Goal: Navigation & Orientation: Understand site structure

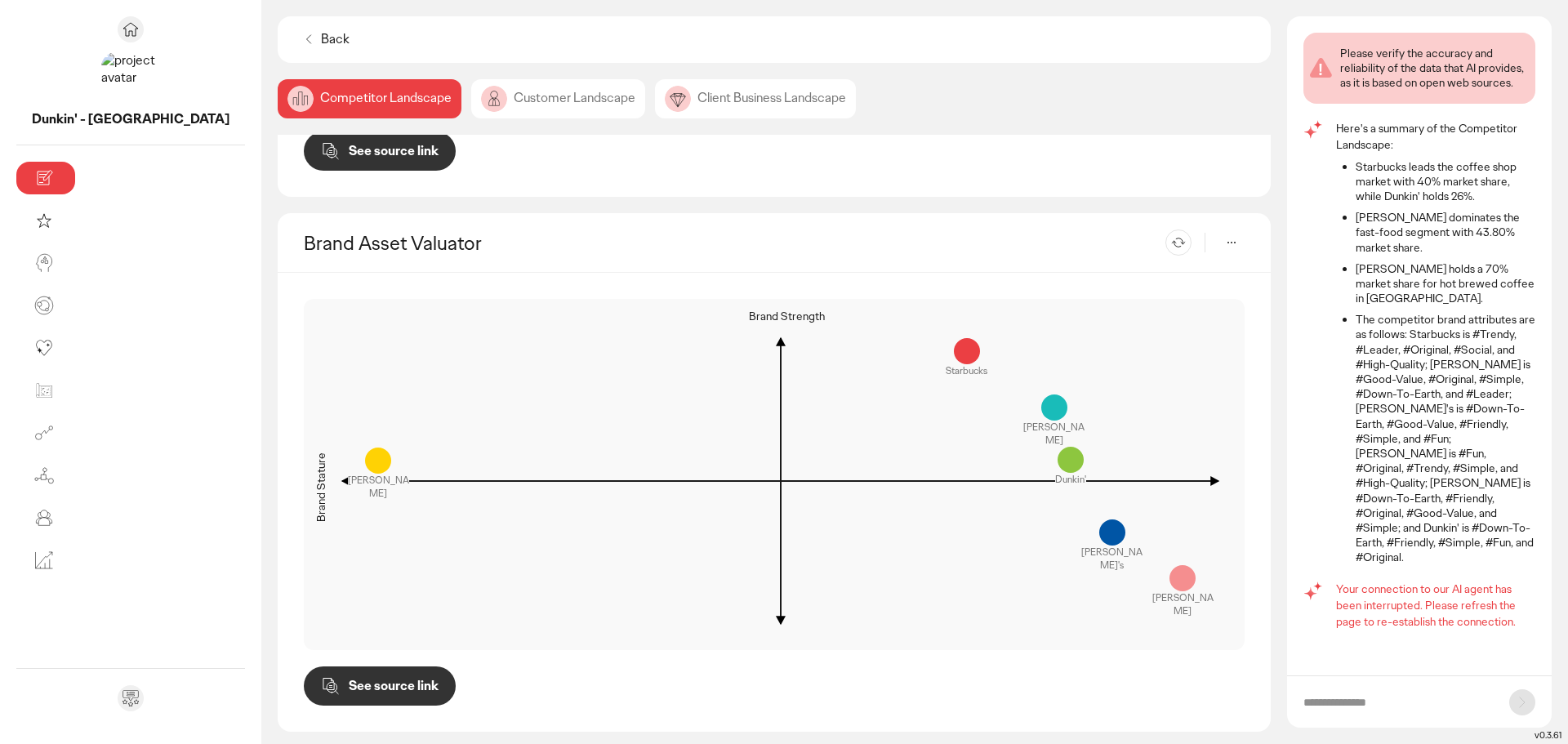
scroll to position [1254, 0]
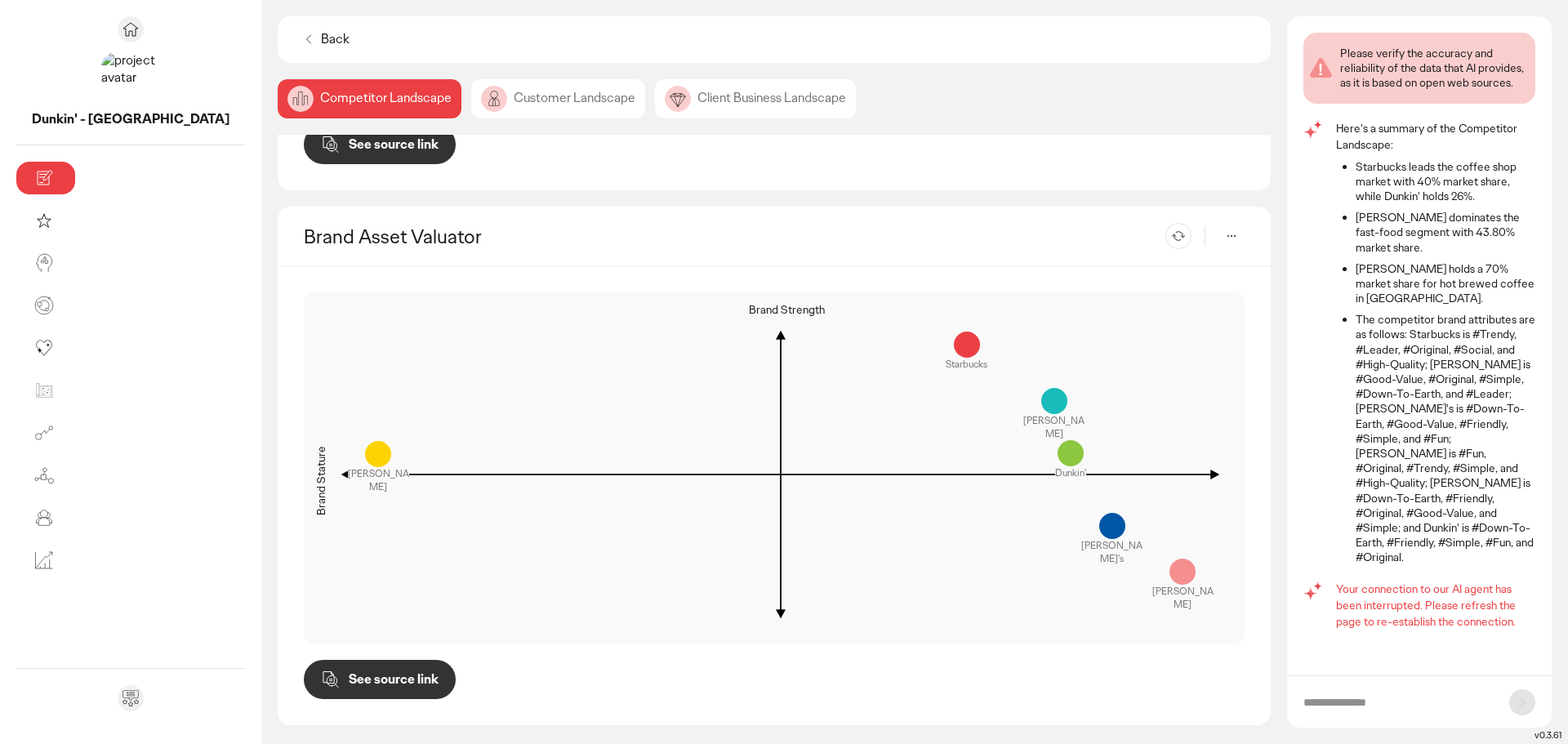
click at [655, 99] on div "Client Business Landscape" at bounding box center [755, 99] width 201 height 39
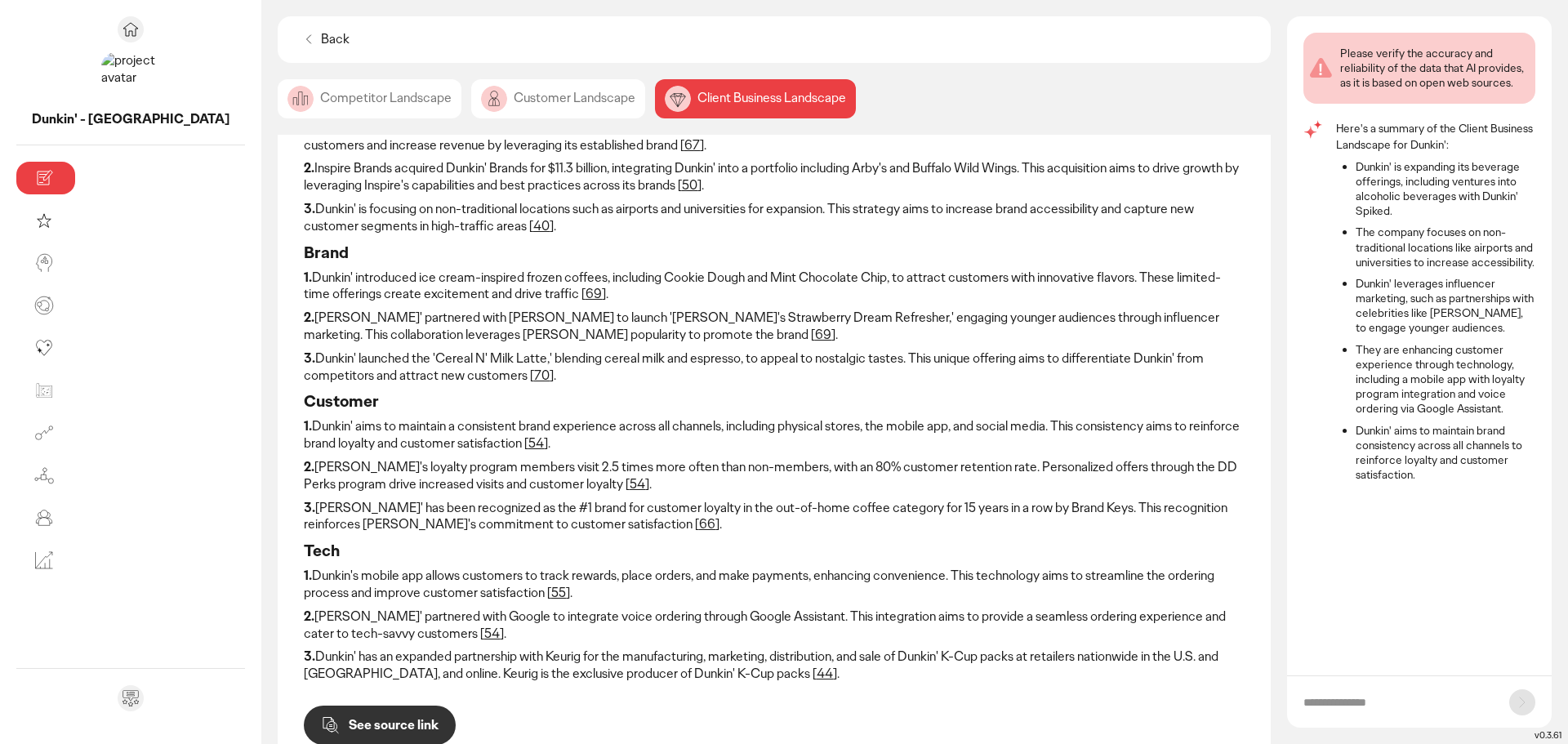
scroll to position [164, 0]
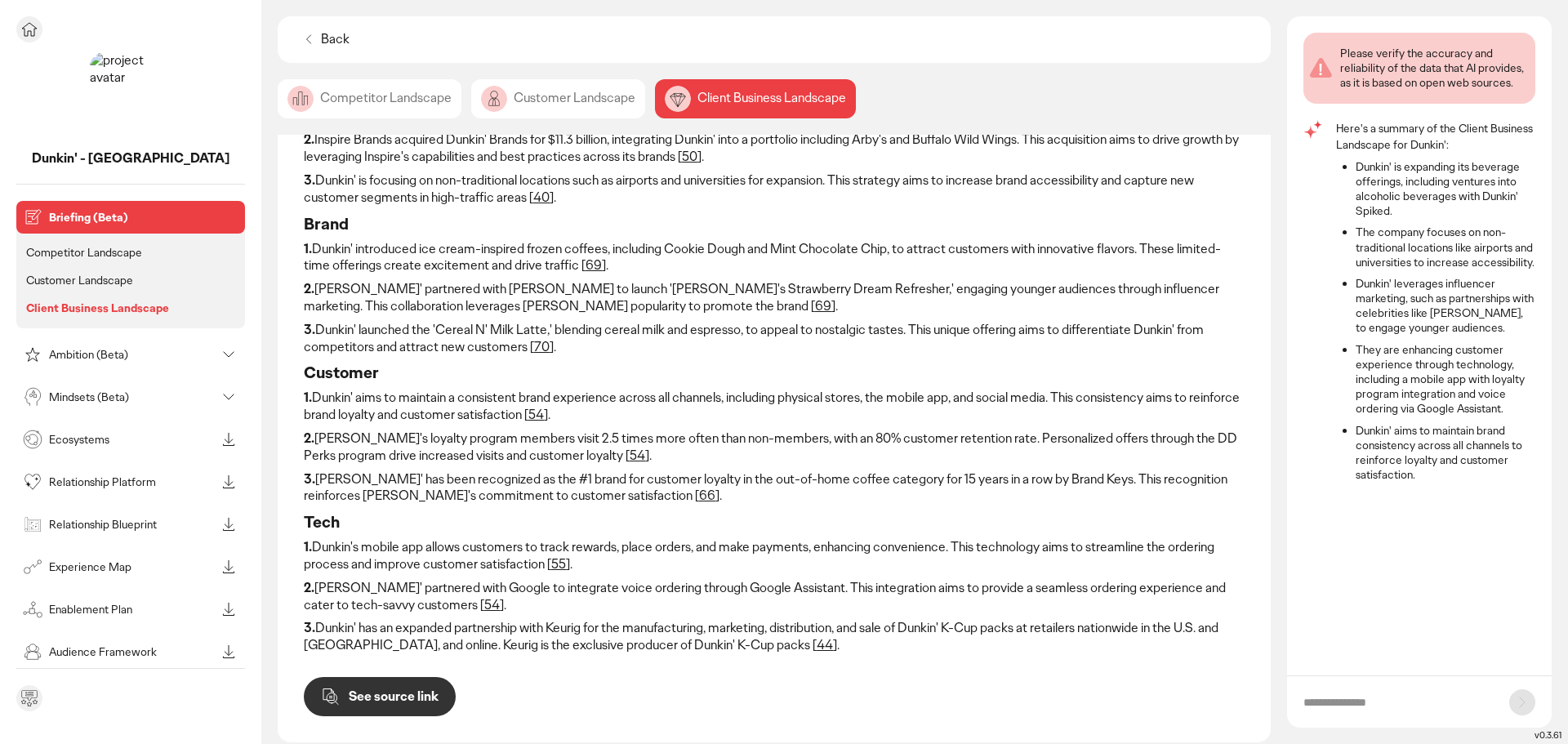
click at [89, 361] on p "Ambition (Beta)" at bounding box center [132, 355] width 166 height 12
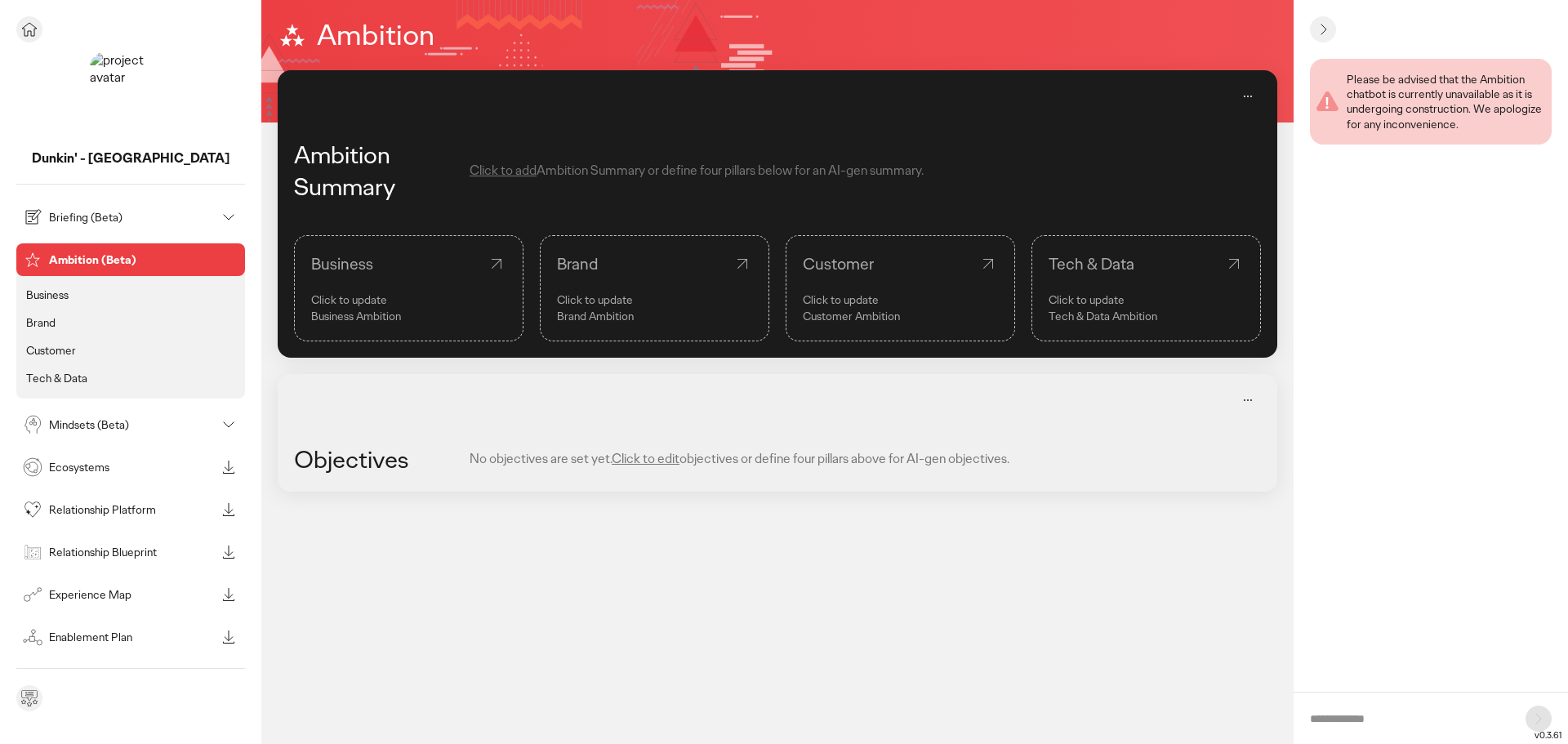
click at [84, 429] on p "Mindsets (Beta)" at bounding box center [132, 425] width 166 height 12
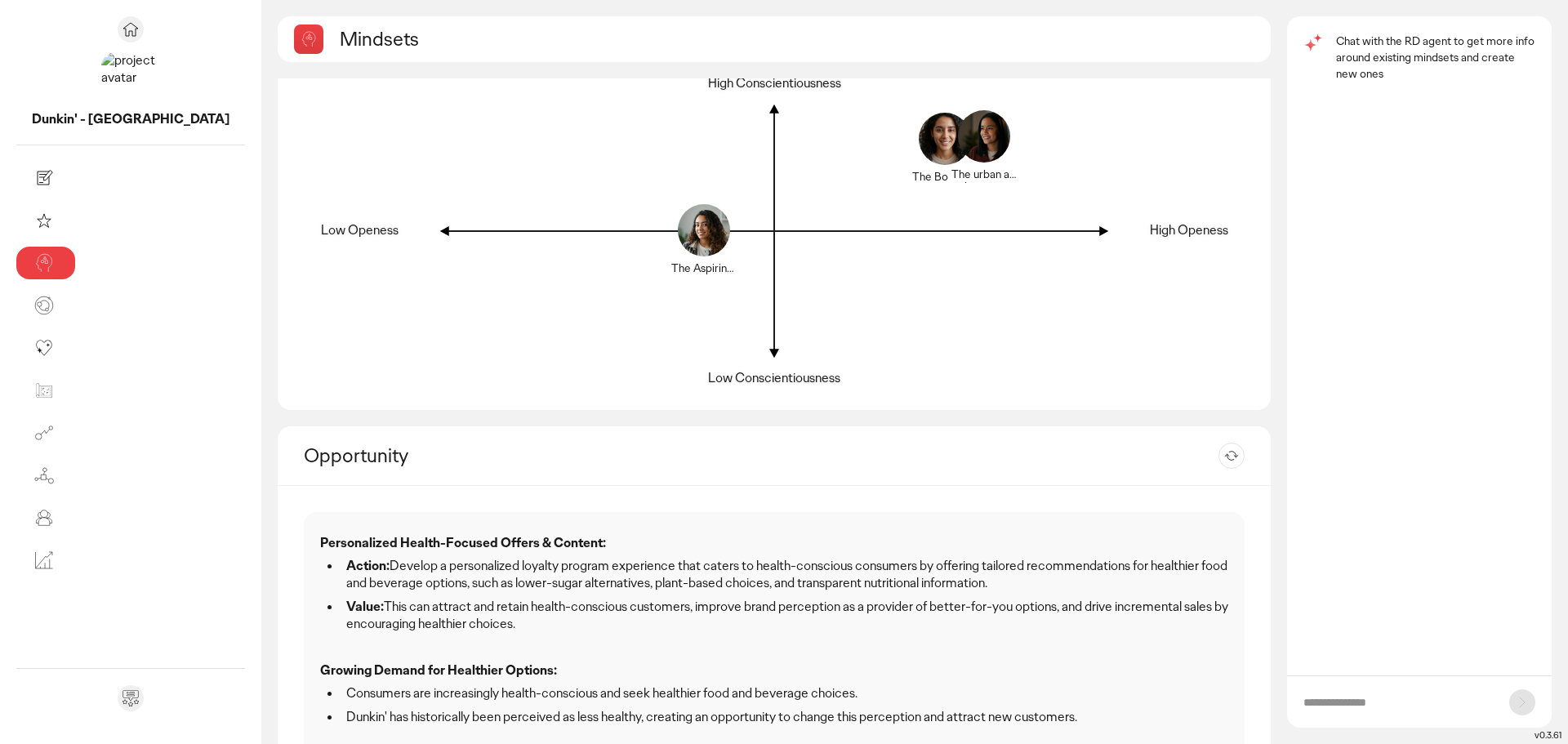
scroll to position [245, 0]
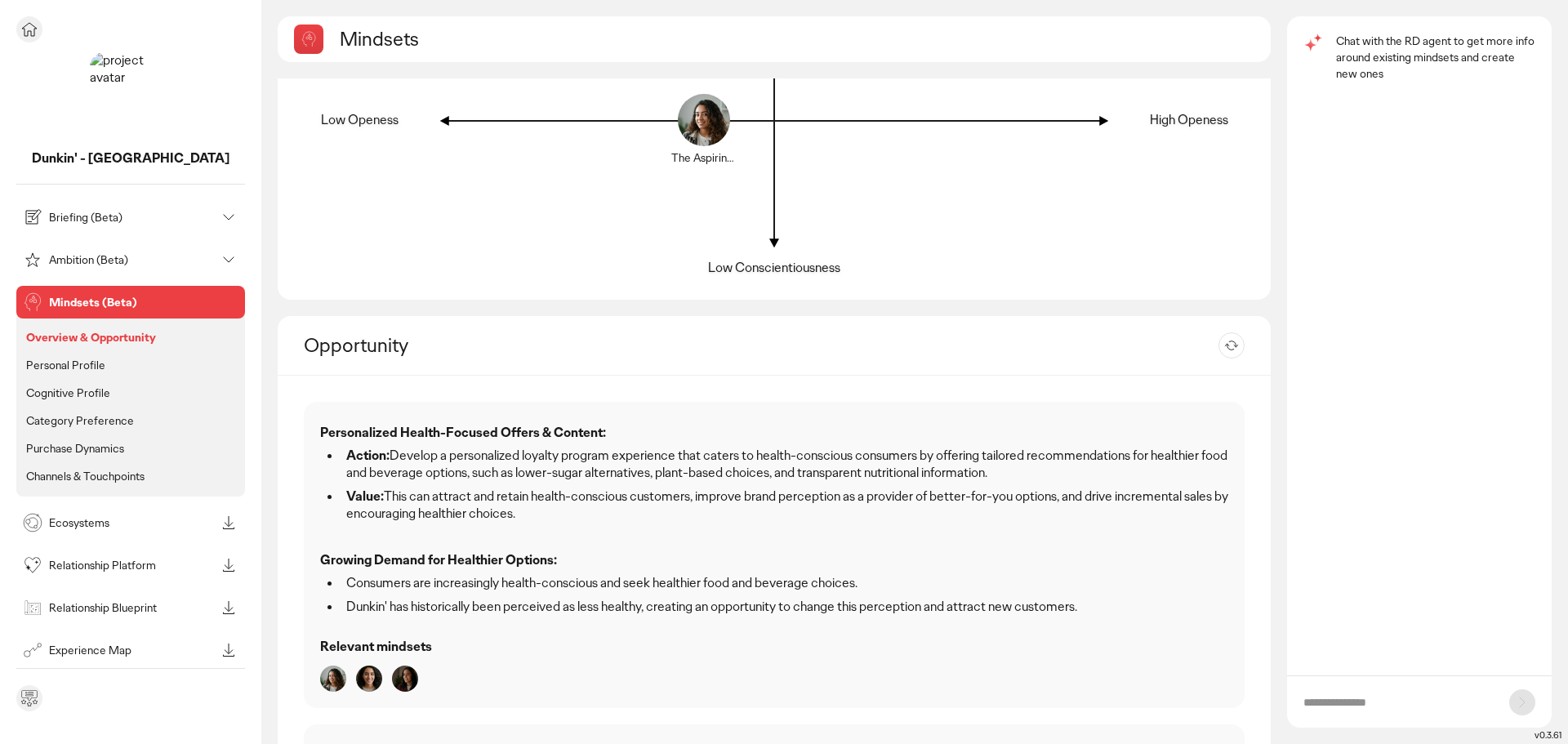
click at [71, 524] on p "Ecosystems" at bounding box center [132, 523] width 166 height 12
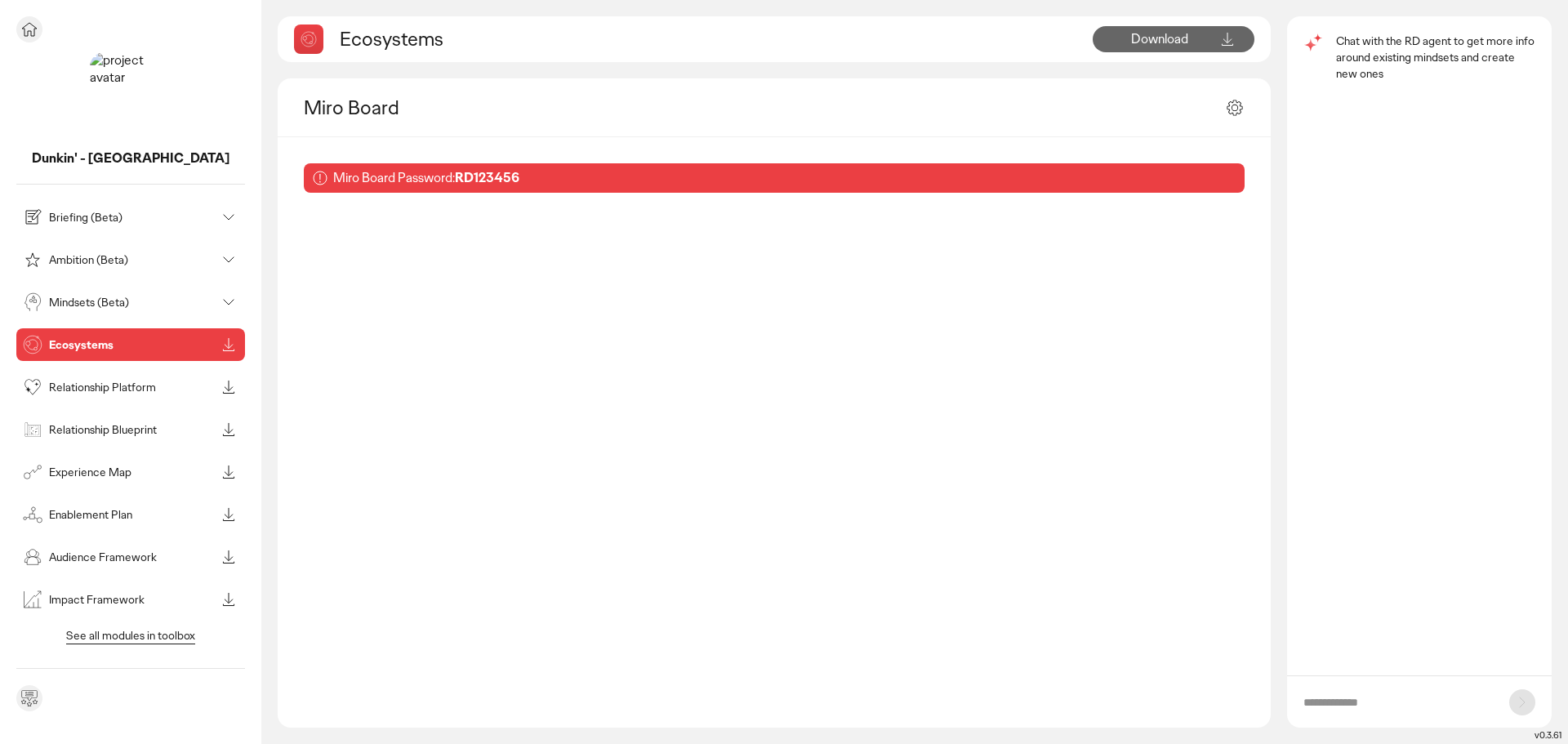
click at [98, 381] on p "Relationship Platform" at bounding box center [132, 387] width 166 height 12
